Goal: Task Accomplishment & Management: Manage account settings

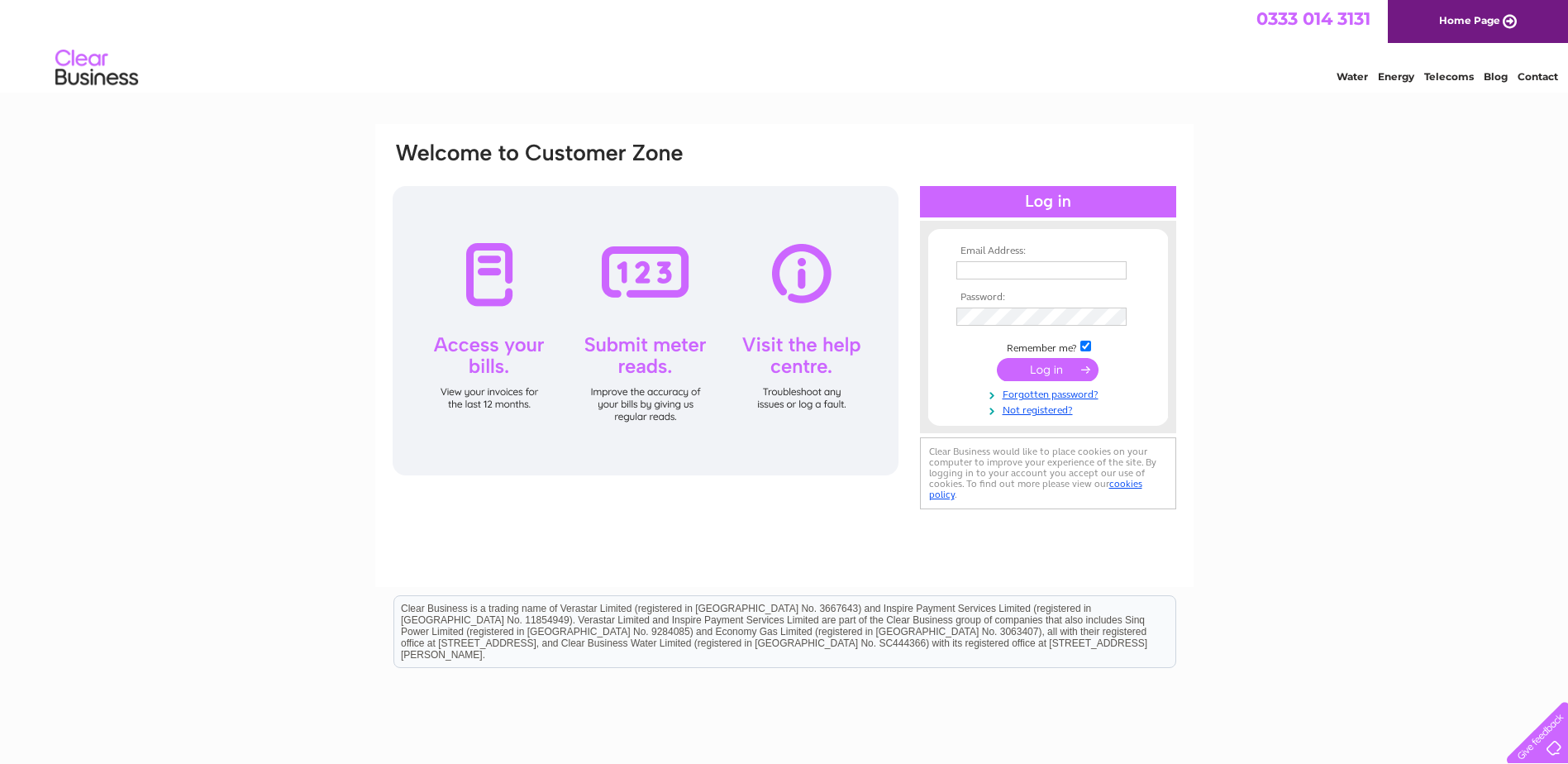
click at [1009, 267] on input "text" at bounding box center [1041, 270] width 170 height 18
type input "patricia@jsmart.co.uk"
click at [996, 360] on input "submit" at bounding box center [1047, 371] width 102 height 23
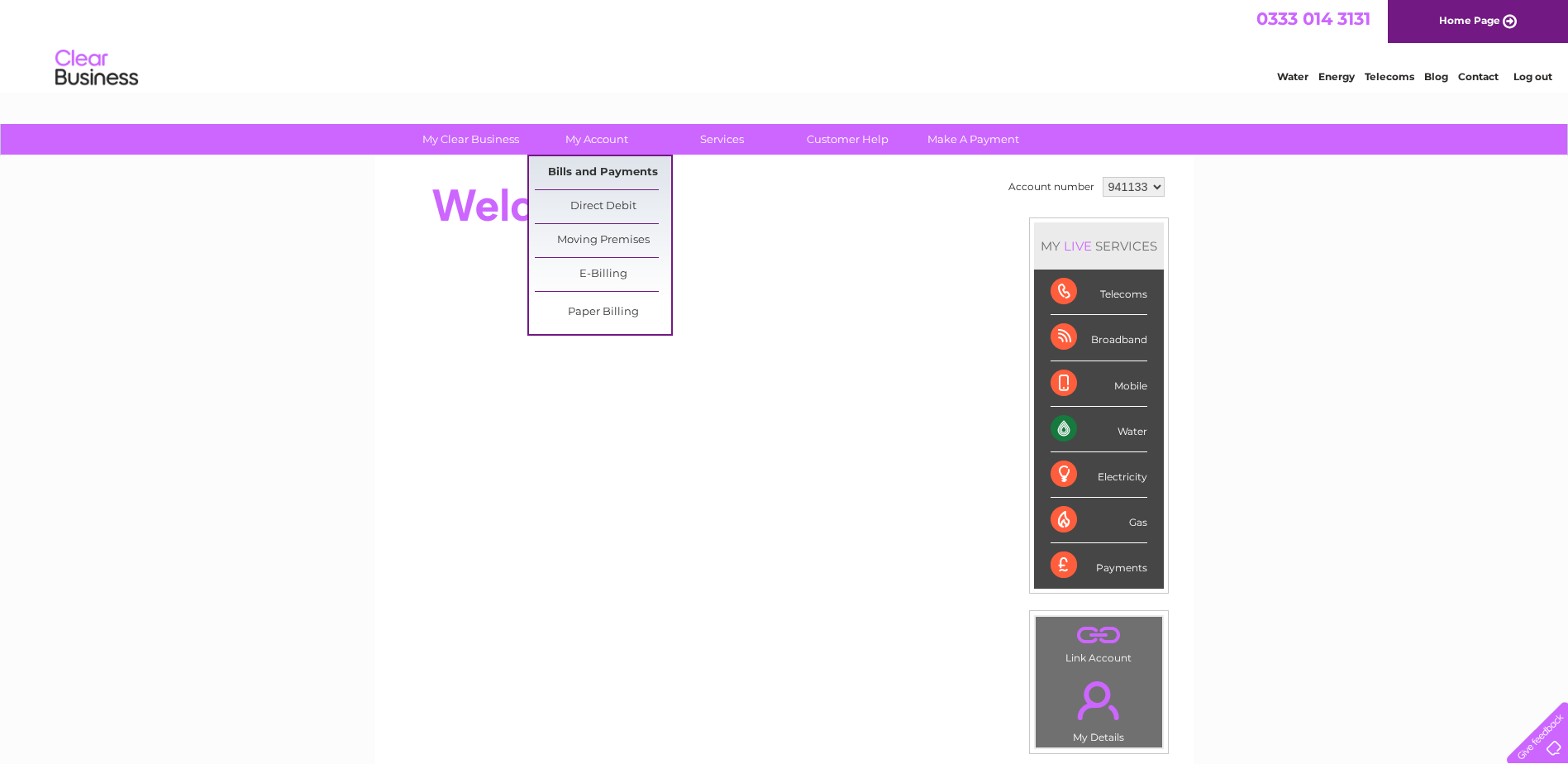
click at [608, 170] on link "Bills and Payments" at bounding box center [603, 173] width 137 height 33
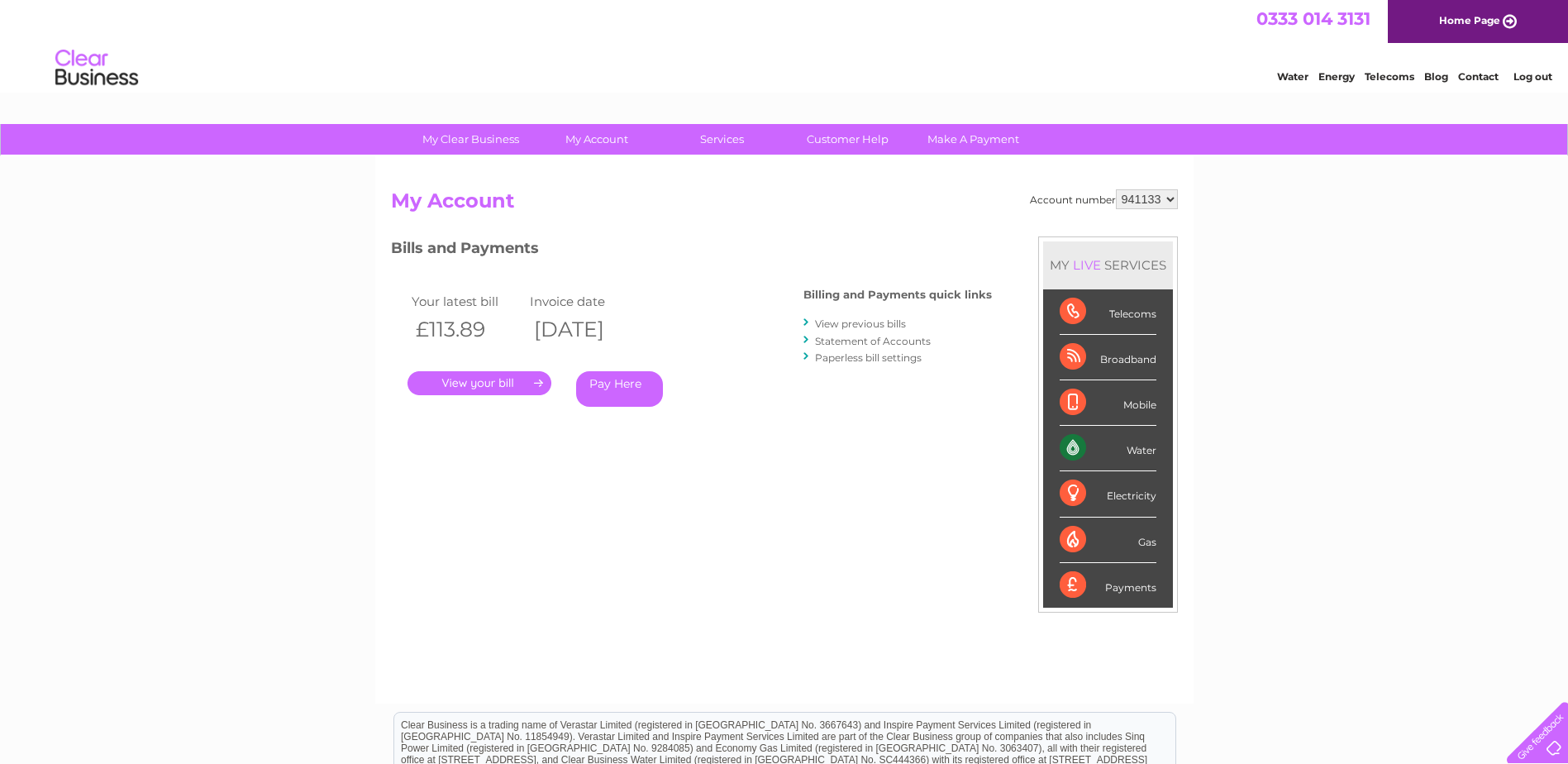
click at [499, 382] on link "." at bounding box center [479, 383] width 144 height 24
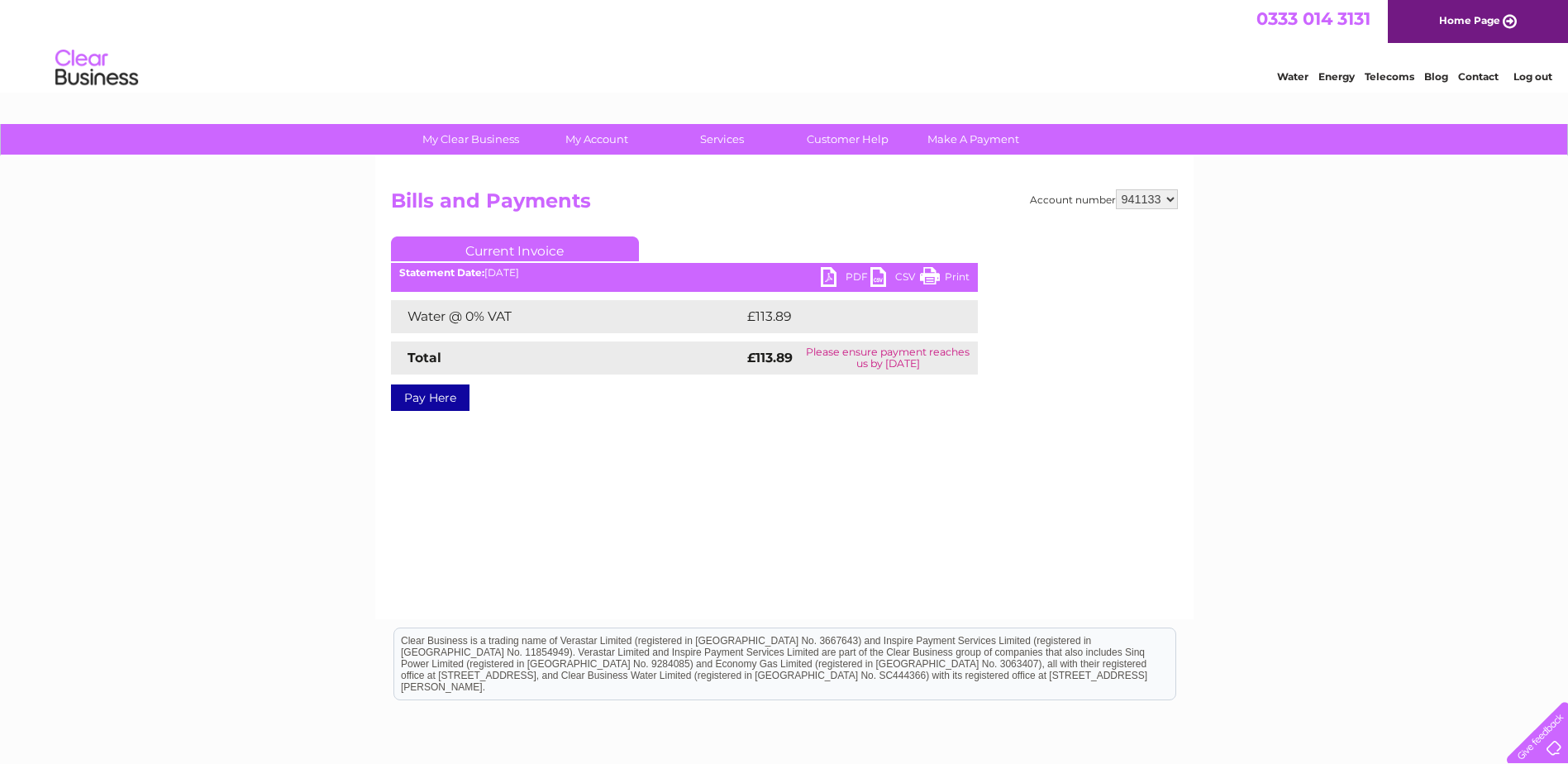
click at [829, 281] on link "PDF" at bounding box center [845, 279] width 49 height 24
click at [1172, 199] on select "941133 975933 979509 979626 994450 999483" at bounding box center [1147, 199] width 62 height 20
select select "975933"
click at [1116, 189] on select "941133 975933 979509 979626 994450 999483" at bounding box center [1147, 199] width 62 height 20
click at [1157, 239] on div at bounding box center [1113, 335] width 130 height 198
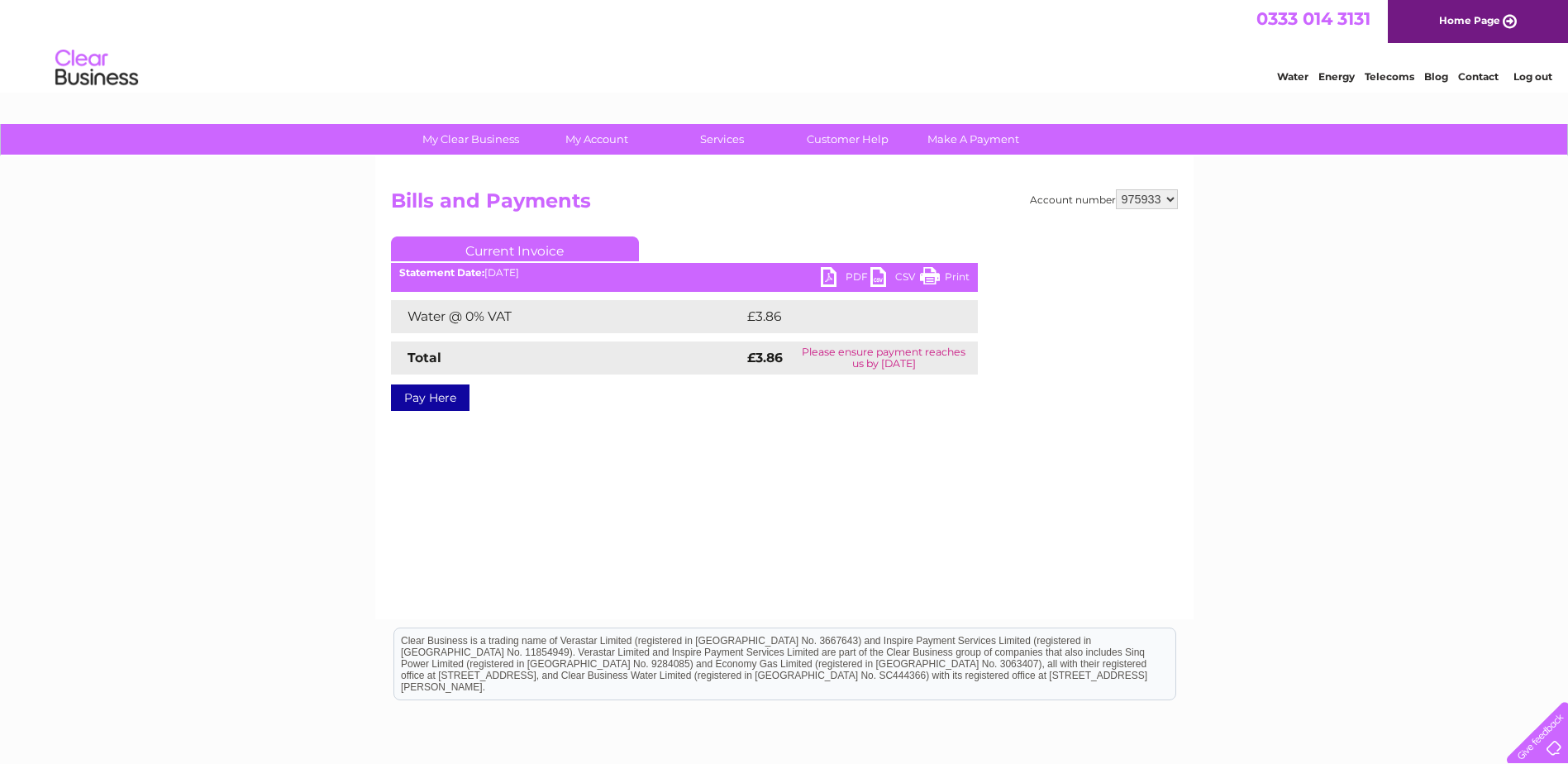
click at [842, 279] on link "PDF" at bounding box center [845, 279] width 49 height 24
click at [1174, 200] on select "941133 975933 979509 979626 994450 999483" at bounding box center [1147, 199] width 62 height 20
select select "979509"
click at [1116, 189] on select "941133 975933 979509 979626 994450 999483" at bounding box center [1147, 199] width 62 height 20
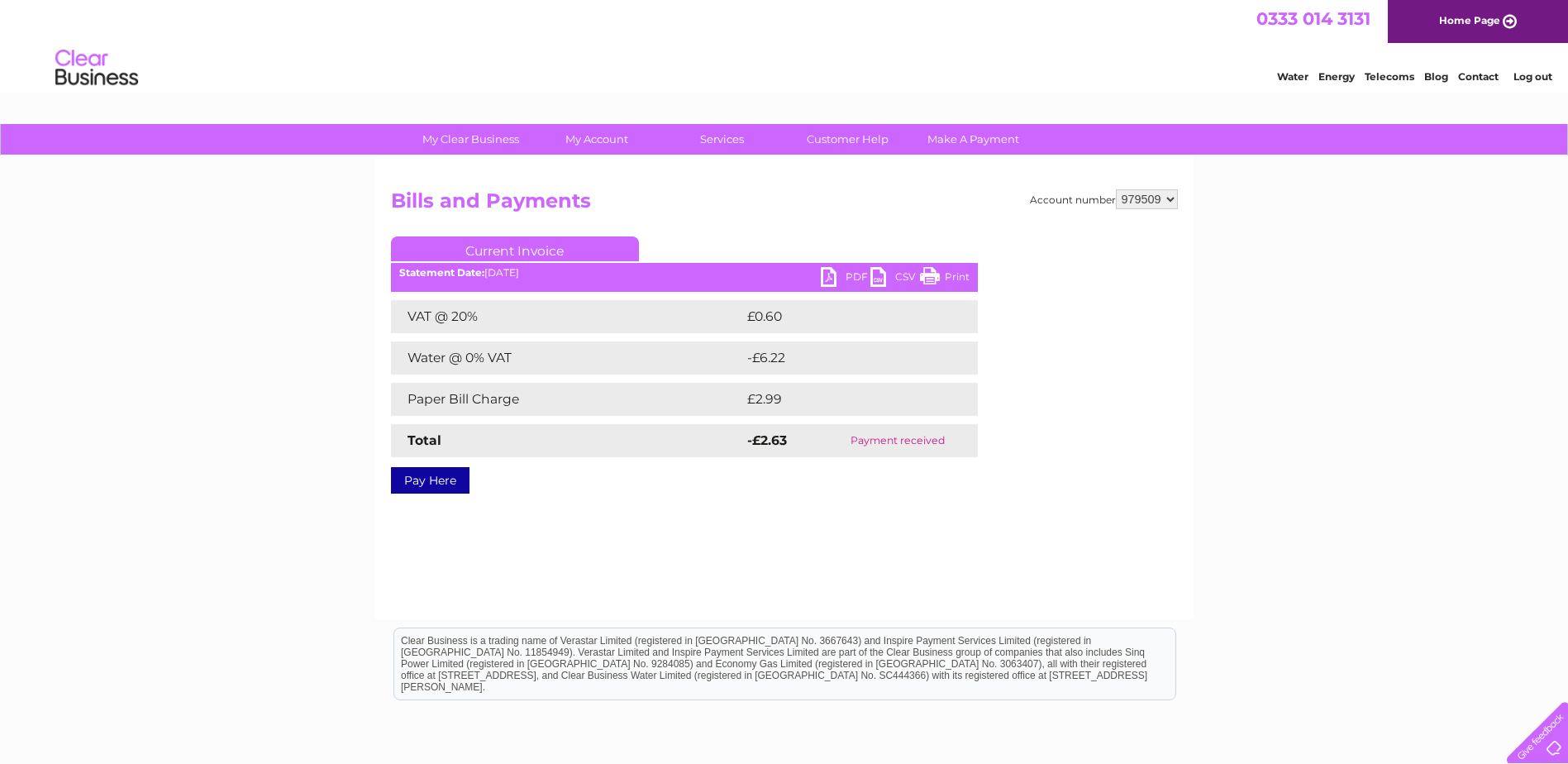
click at [1168, 197] on select "941133 975933 979509 979626 994450 999483" at bounding box center [1147, 199] width 62 height 20
select select "979626"
click at [1116, 189] on select "941133 975933 979509 979626 994450 999483" at bounding box center [1147, 199] width 62 height 20
click at [1151, 279] on div at bounding box center [1113, 335] width 130 height 198
click at [1172, 202] on select "941133 975933 979509 979626 994450 999483" at bounding box center [1147, 199] width 62 height 20
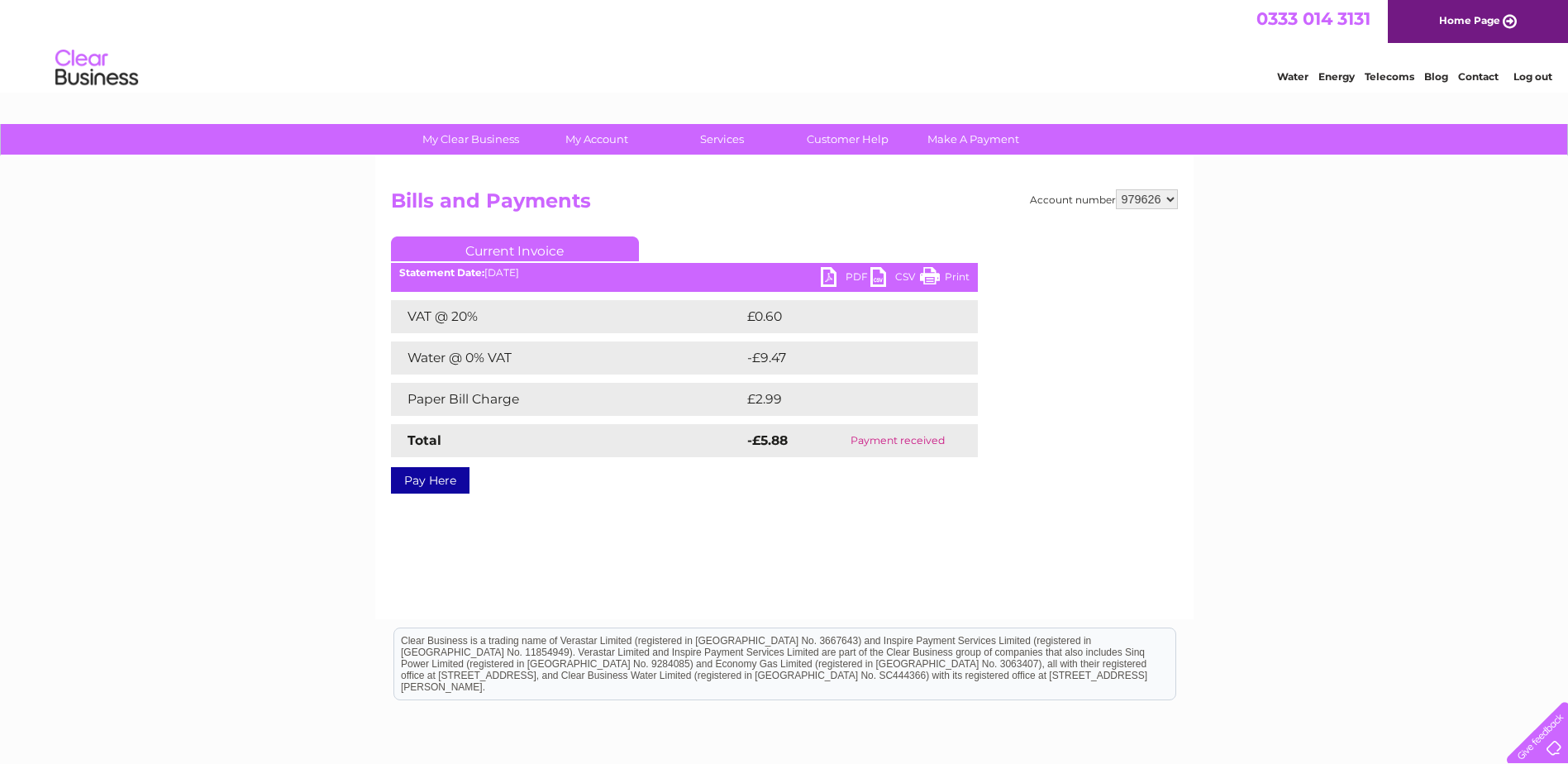
select select "994450"
click at [1116, 189] on select "941133 975933 979509 979626 994450 999483" at bounding box center [1147, 199] width 62 height 20
click at [1151, 299] on div at bounding box center [1113, 335] width 130 height 198
click at [835, 279] on link "PDF" at bounding box center [845, 279] width 49 height 24
click at [1174, 196] on select "941133 975933 979509 979626 994450 999483" at bounding box center [1147, 199] width 62 height 20
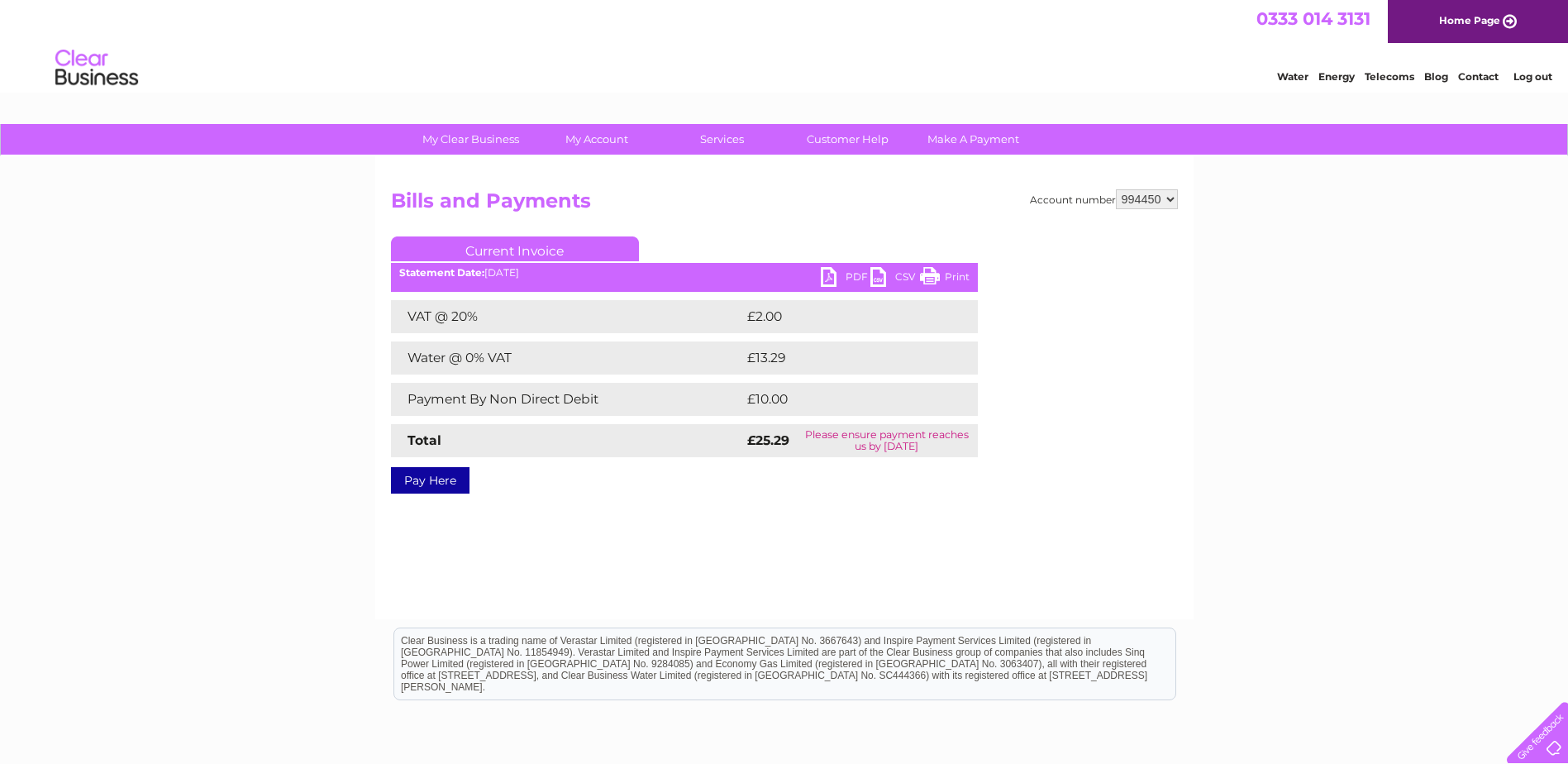
select select "999483"
click at [1116, 189] on select "941133 975933 979509 979626 994450 999483" at bounding box center [1147, 199] width 62 height 20
click at [1155, 326] on div at bounding box center [1113, 335] width 130 height 198
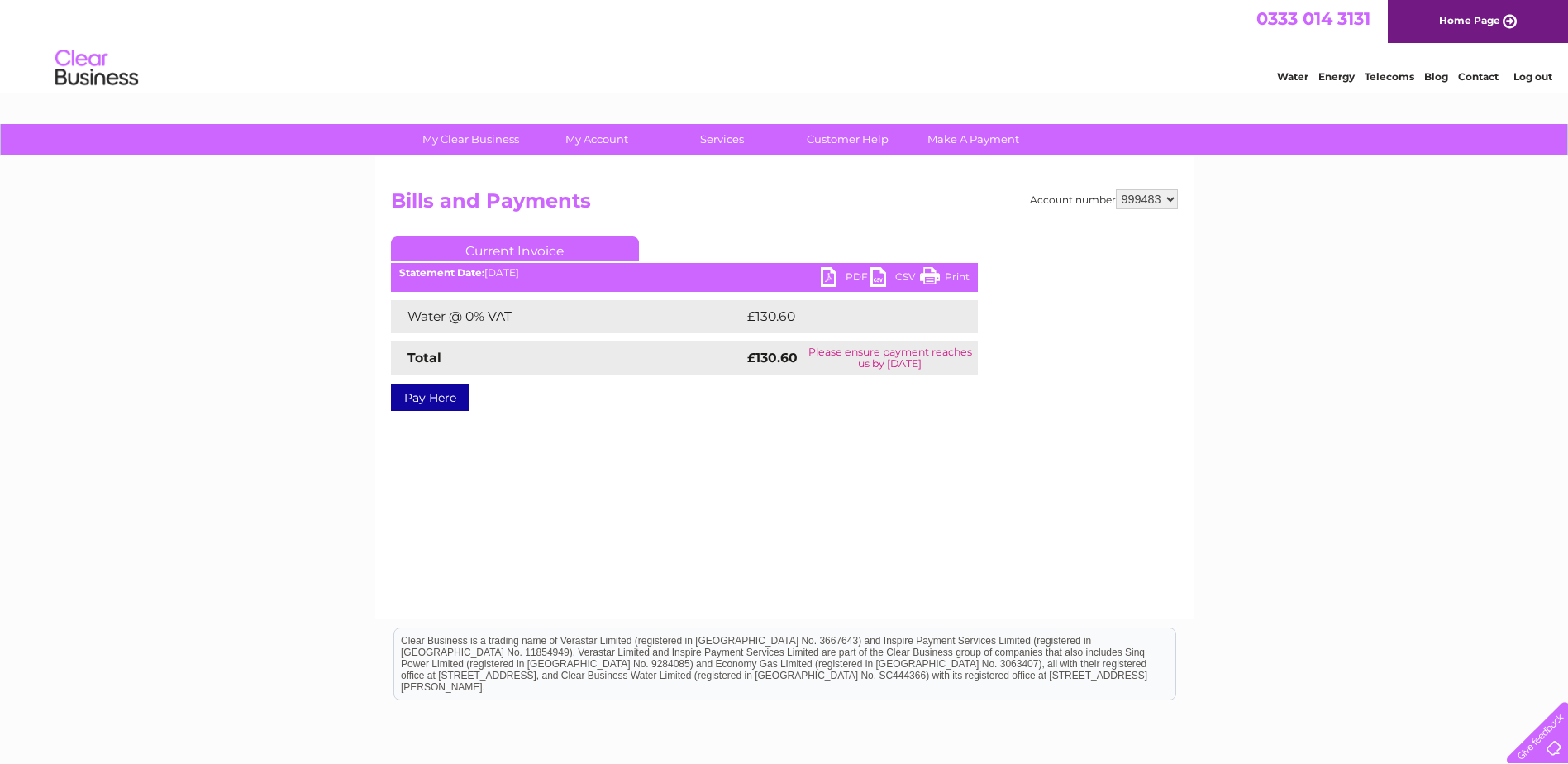
click at [839, 279] on link "PDF" at bounding box center [845, 279] width 49 height 24
click at [1542, 77] on link "Log out" at bounding box center [1533, 76] width 39 height 12
